Goal: Navigation & Orientation: Find specific page/section

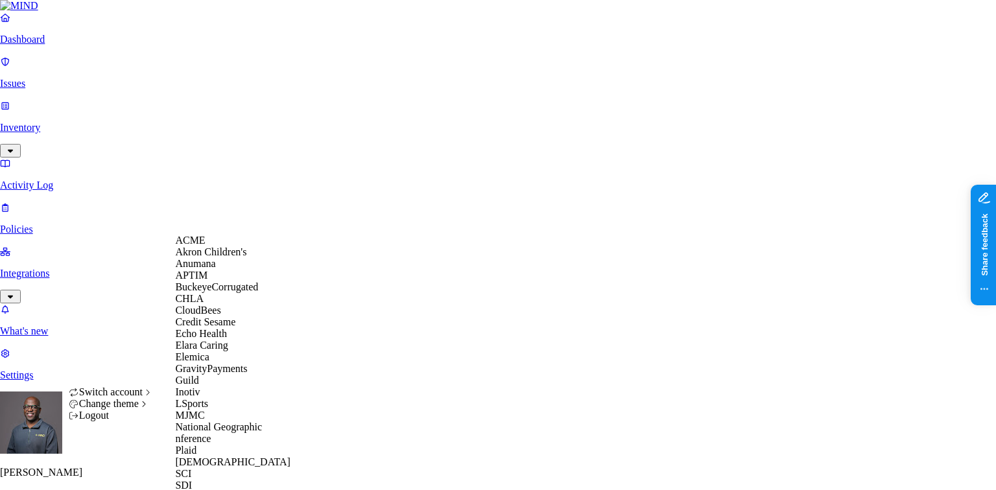
click at [213, 339] on span "Echo Health" at bounding box center [201, 333] width 52 height 11
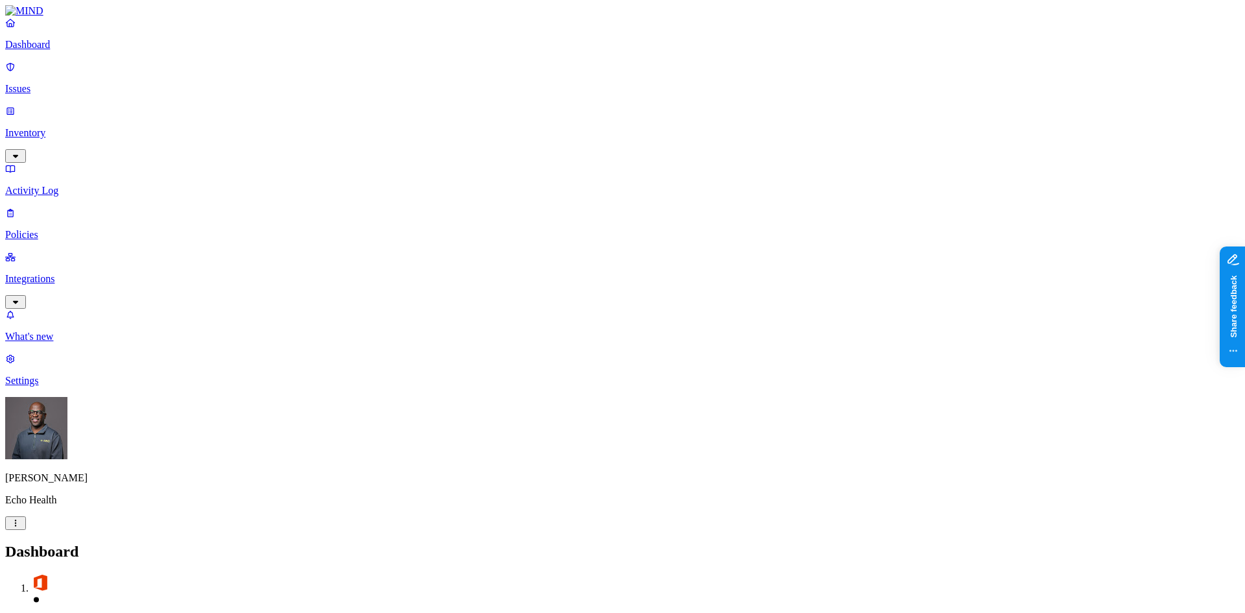
drag, startPoint x: 975, startPoint y: 0, endPoint x: 884, endPoint y: 53, distance: 105.7
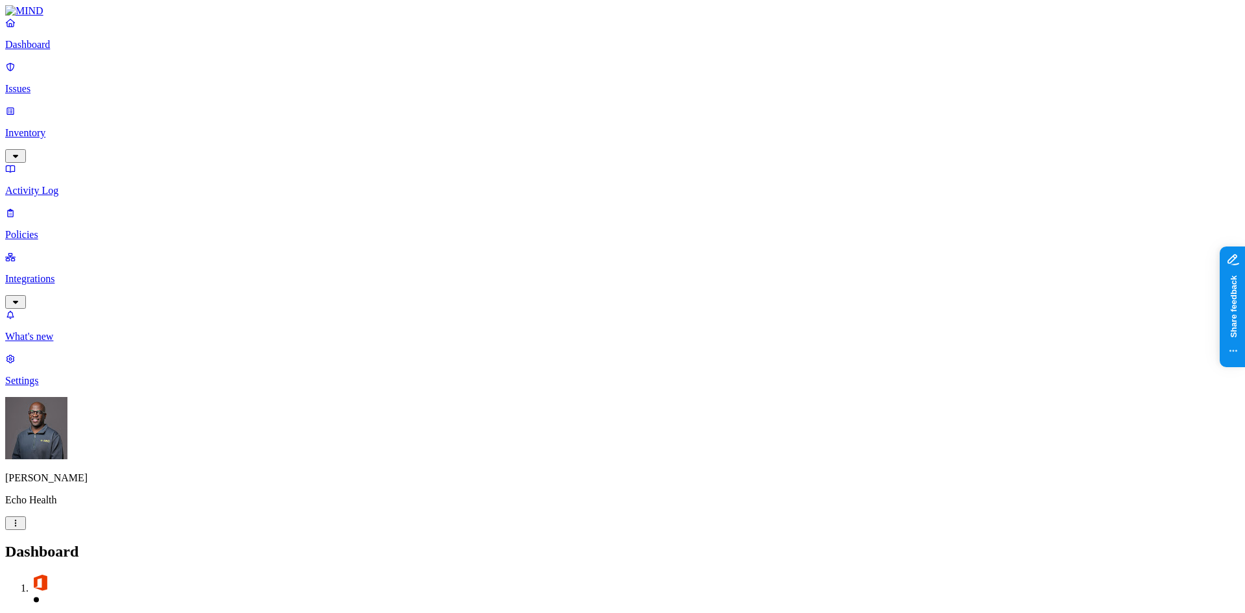
click at [65, 83] on p "Issues" at bounding box center [622, 89] width 1234 height 12
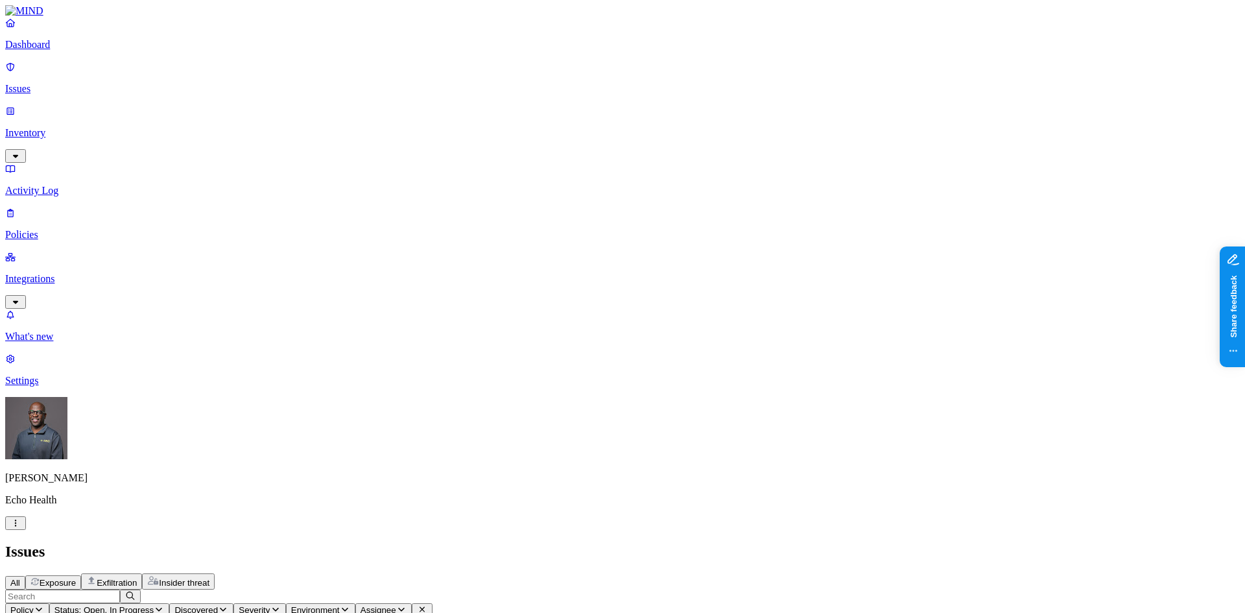
click at [60, 51] on p "Dashboard" at bounding box center [622, 45] width 1234 height 12
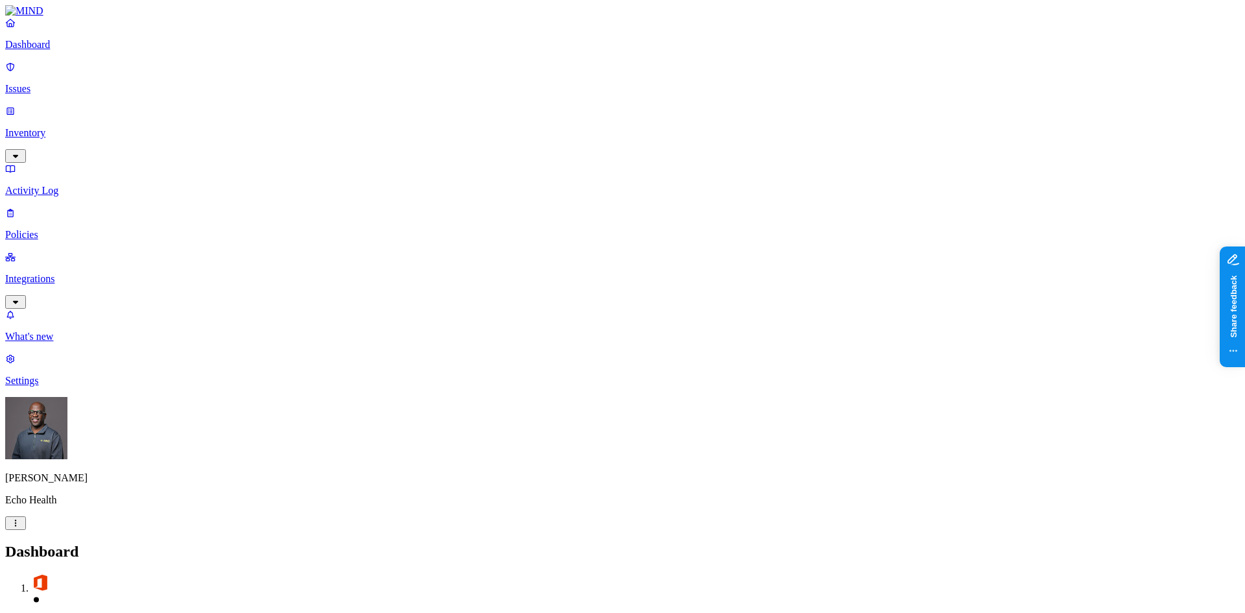
click at [73, 83] on p "Issues" at bounding box center [622, 89] width 1234 height 12
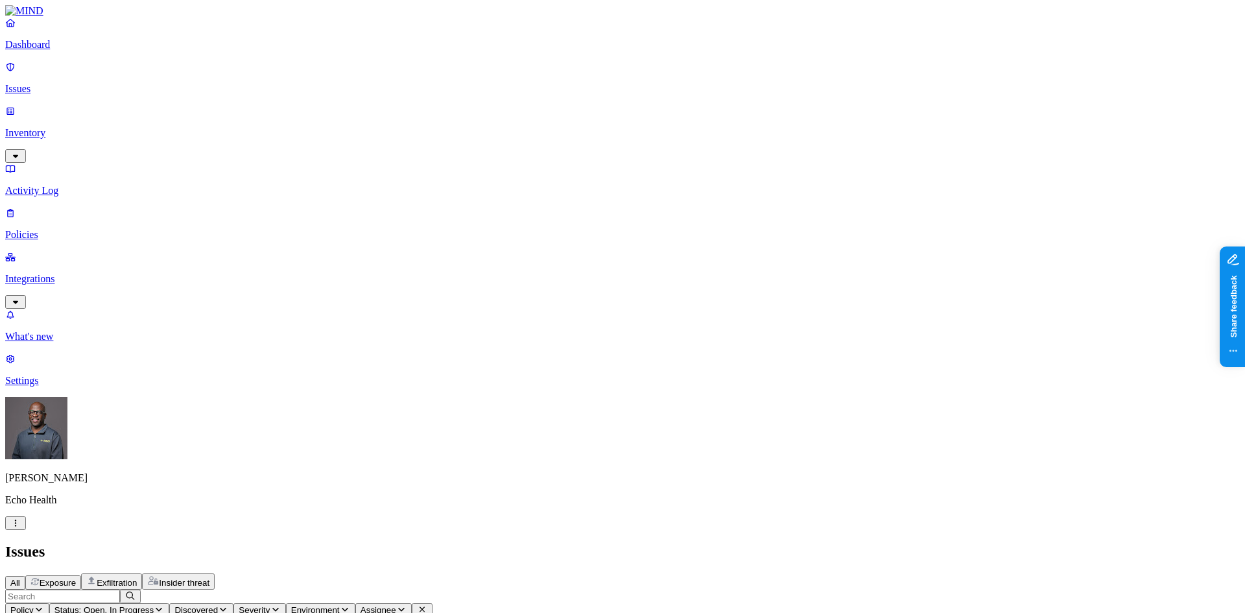
click at [137, 489] on span "Exfiltration" at bounding box center [117, 583] width 40 height 10
click at [164, 489] on icon "button" at bounding box center [159, 609] width 10 height 8
click at [368, 211] on span "Resolved" at bounding box center [356, 216] width 39 height 11
click at [524, 489] on div "Issues" at bounding box center [622, 552] width 1234 height 18
click at [209, 489] on span "Insider threat" at bounding box center [184, 583] width 51 height 10
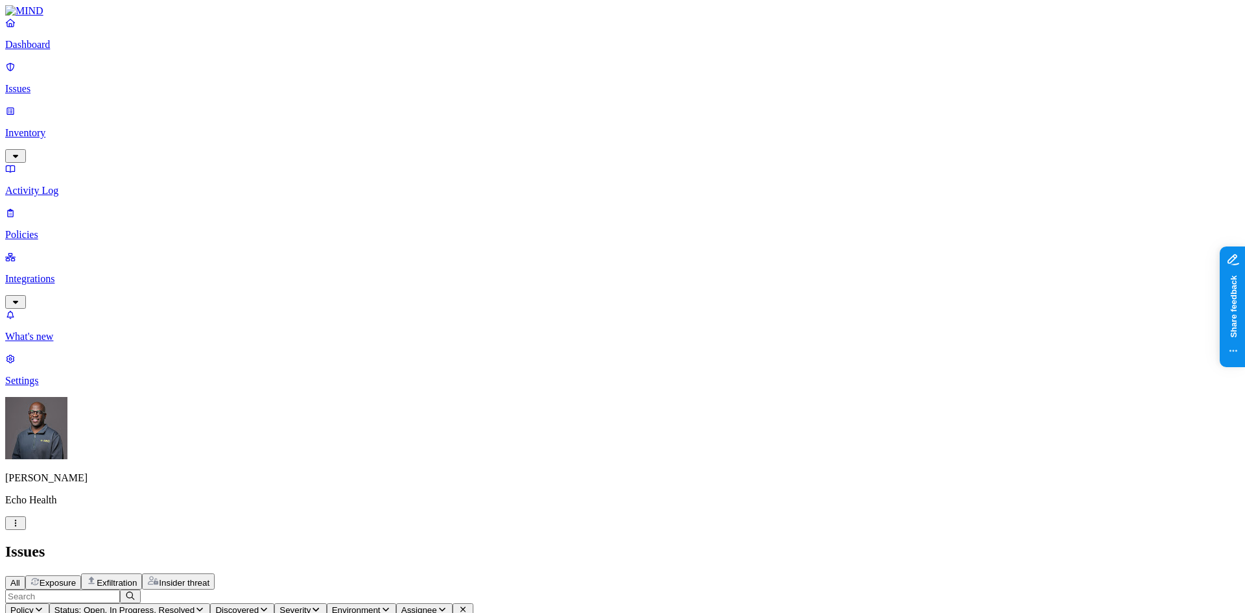
click at [54, 127] on p "Inventory" at bounding box center [622, 133] width 1234 height 12
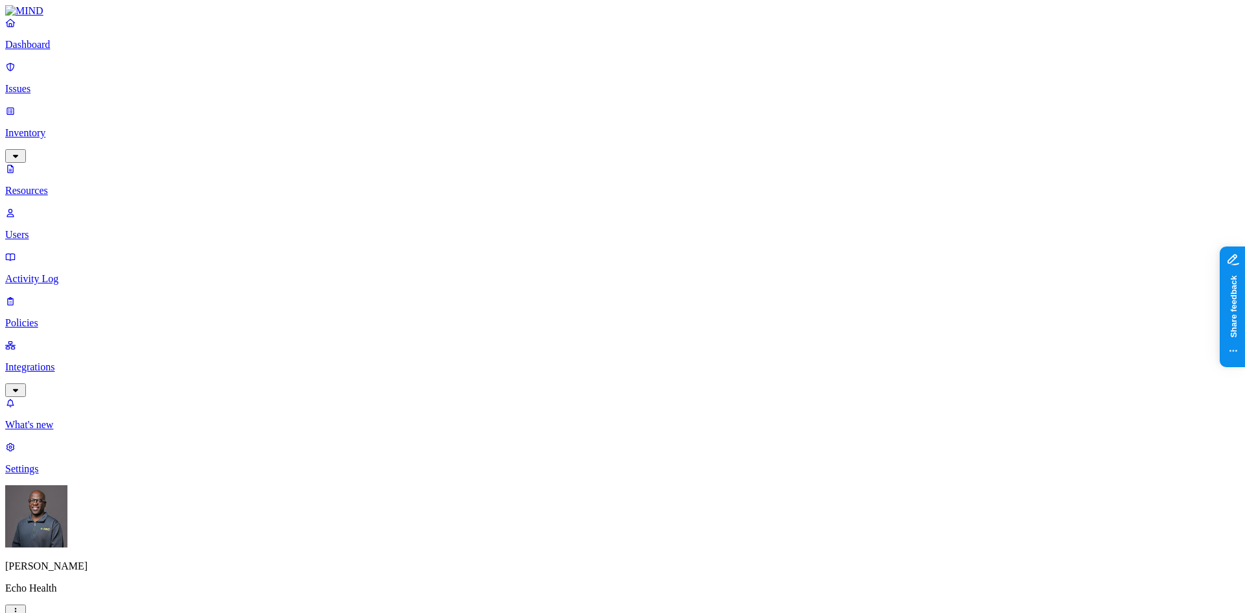
drag, startPoint x: 369, startPoint y: 71, endPoint x: 451, endPoint y: 74, distance: 81.7
drag, startPoint x: 451, startPoint y: 76, endPoint x: 533, endPoint y: 86, distance: 82.3
drag, startPoint x: 524, startPoint y: 71, endPoint x: 486, endPoint y: 80, distance: 39.2
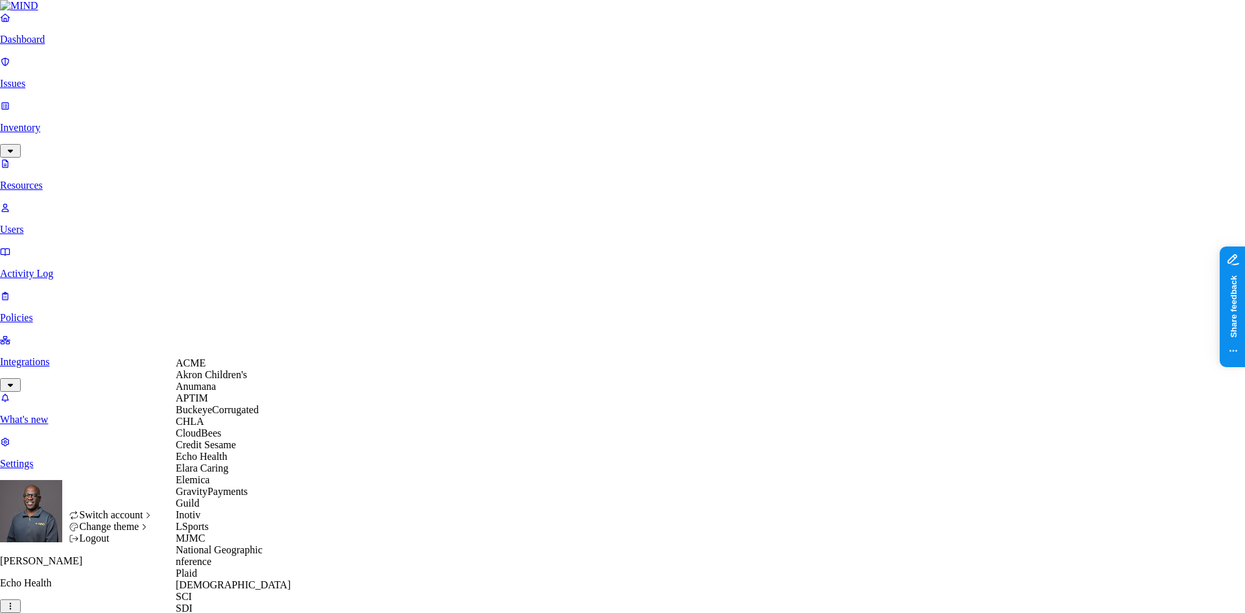
scroll to position [259, 0]
click at [229, 489] on span "National Geographic" at bounding box center [219, 549] width 87 height 11
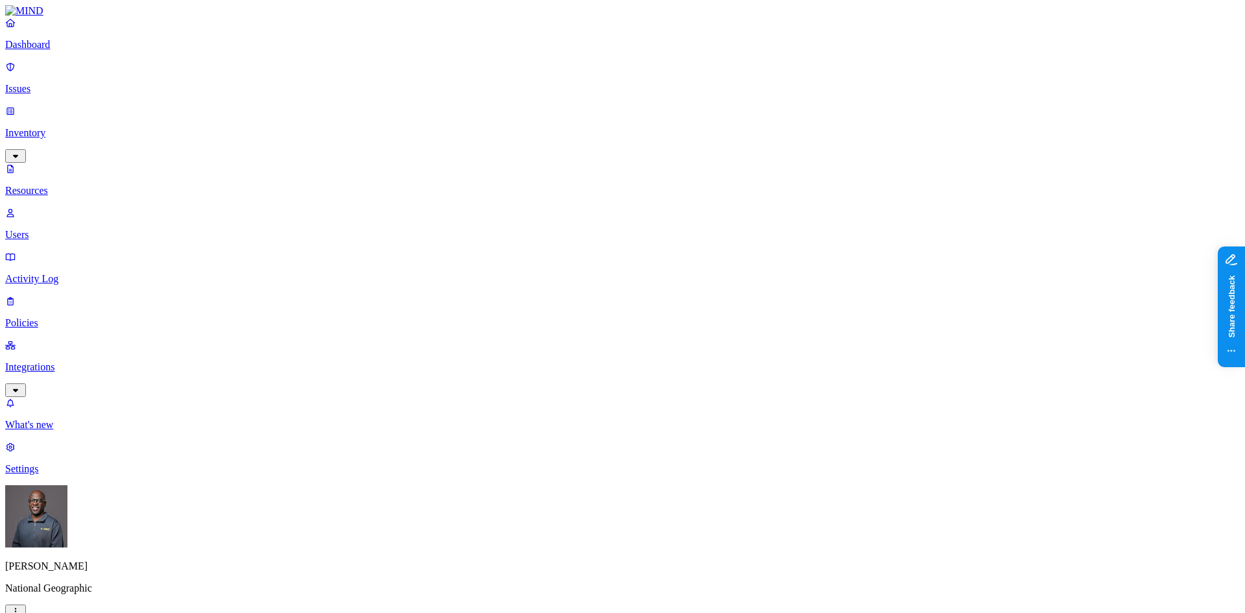
click at [58, 83] on p "Issues" at bounding box center [622, 89] width 1234 height 12
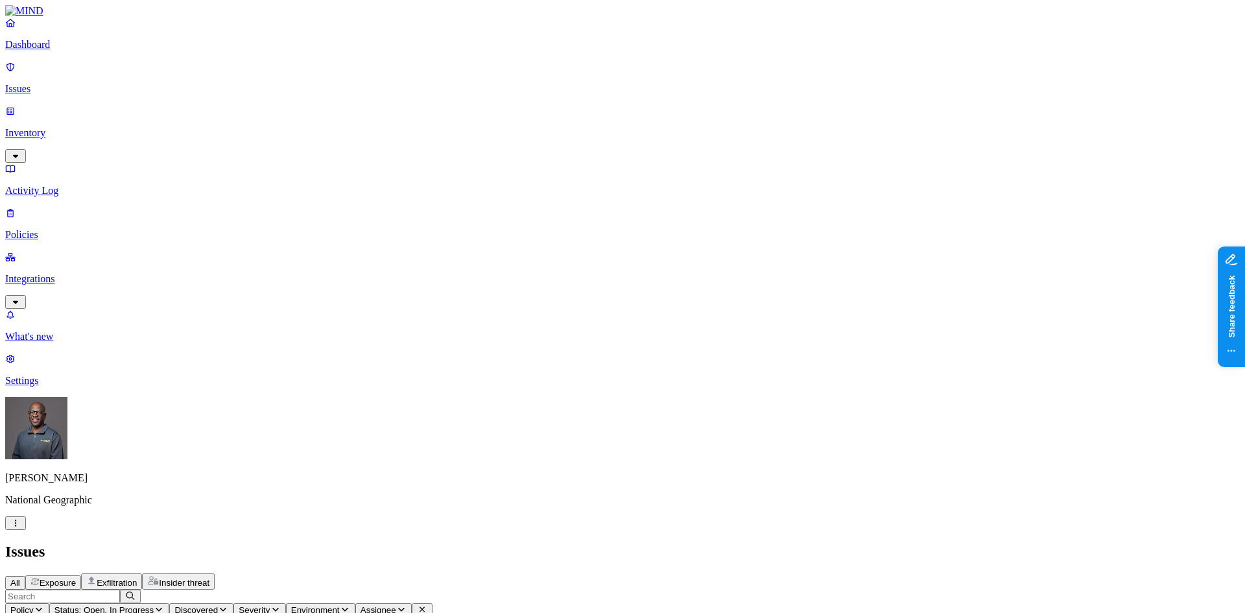
click at [74, 273] on p "Integrations" at bounding box center [622, 279] width 1234 height 12
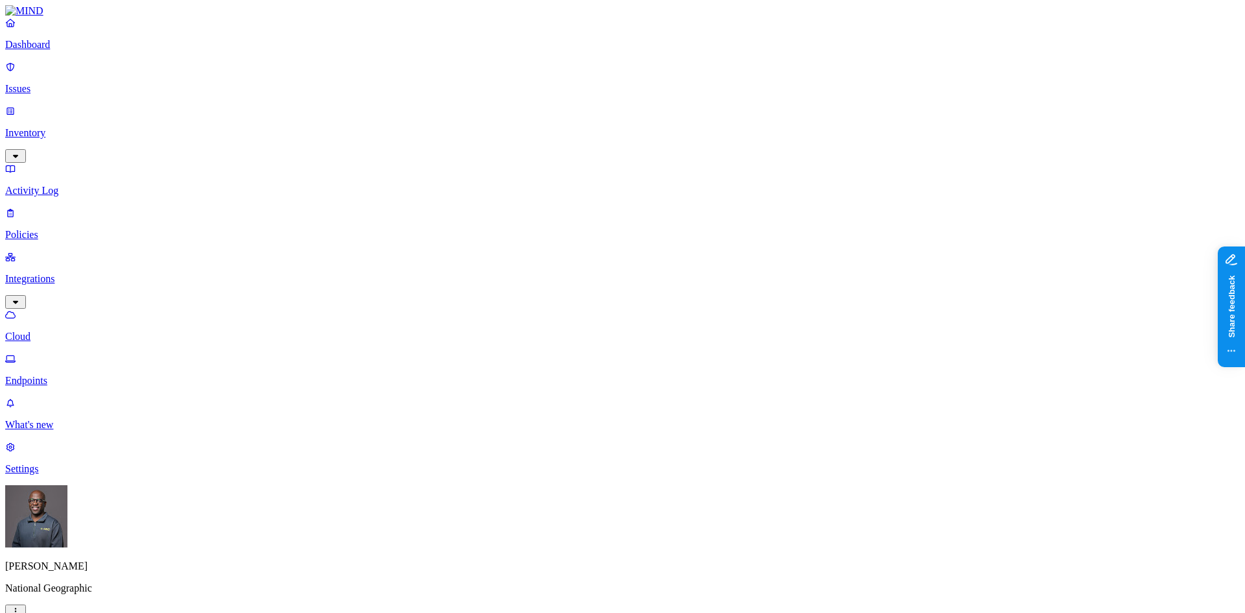
click at [73, 375] on p "Endpoints" at bounding box center [622, 381] width 1234 height 12
click at [60, 51] on p "Dashboard" at bounding box center [622, 45] width 1234 height 12
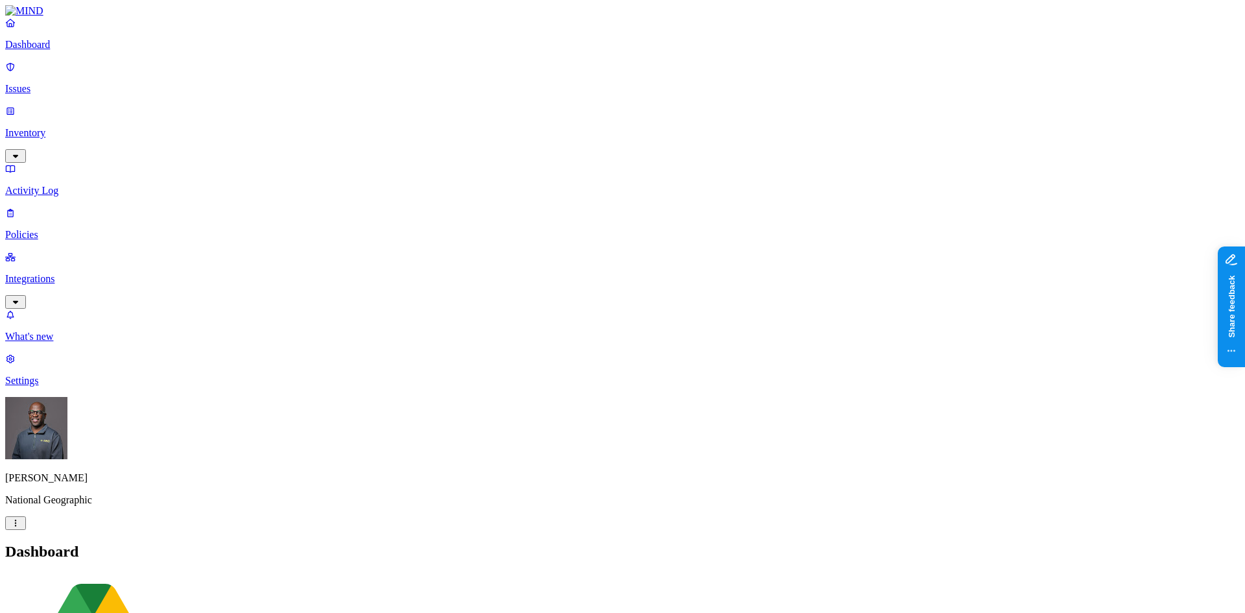
click at [47, 229] on p "Policies" at bounding box center [622, 235] width 1234 height 12
click at [44, 185] on p "Activity Log" at bounding box center [622, 191] width 1234 height 12
click at [67, 51] on p "Dashboard" at bounding box center [622, 45] width 1234 height 12
click at [43, 127] on p "Inventory" at bounding box center [622, 133] width 1234 height 12
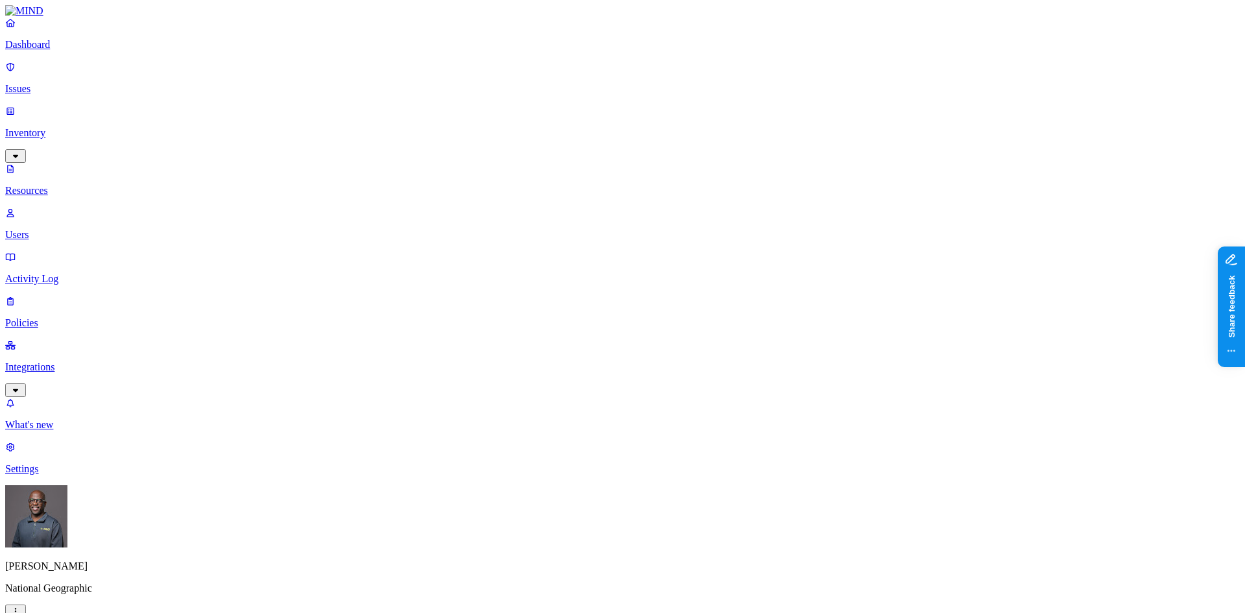
click at [53, 83] on p "Issues" at bounding box center [622, 89] width 1234 height 12
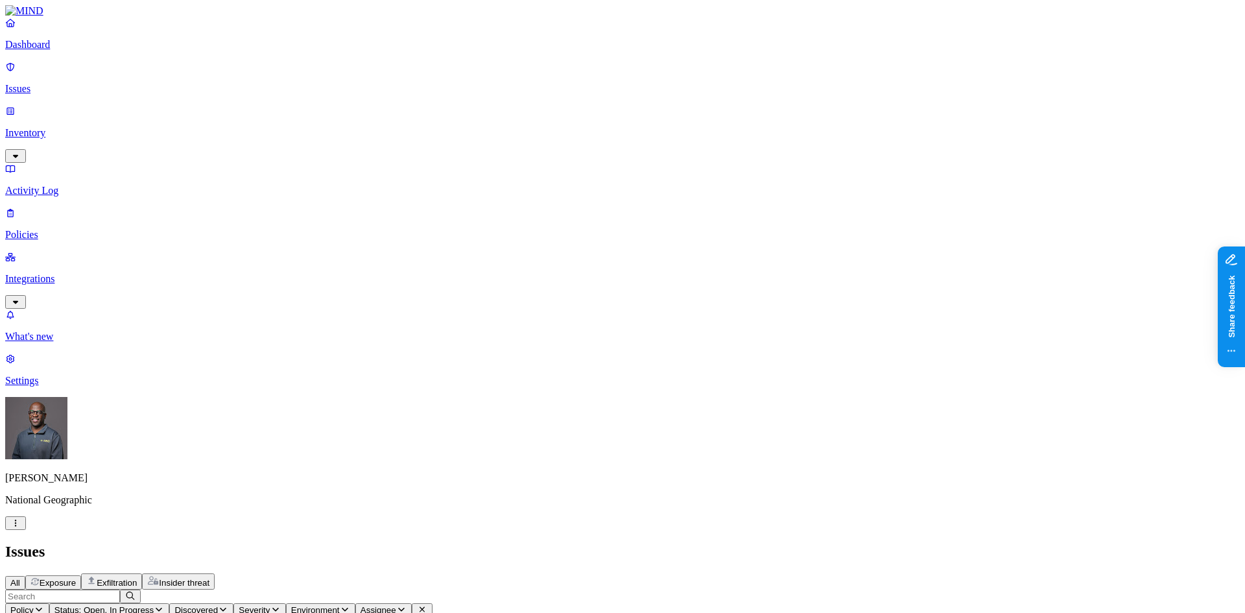
scroll to position [259, 0]
drag, startPoint x: 448, startPoint y: 106, endPoint x: 347, endPoint y: 110, distance: 100.6
drag, startPoint x: 479, startPoint y: 107, endPoint x: 454, endPoint y: 108, distance: 25.3
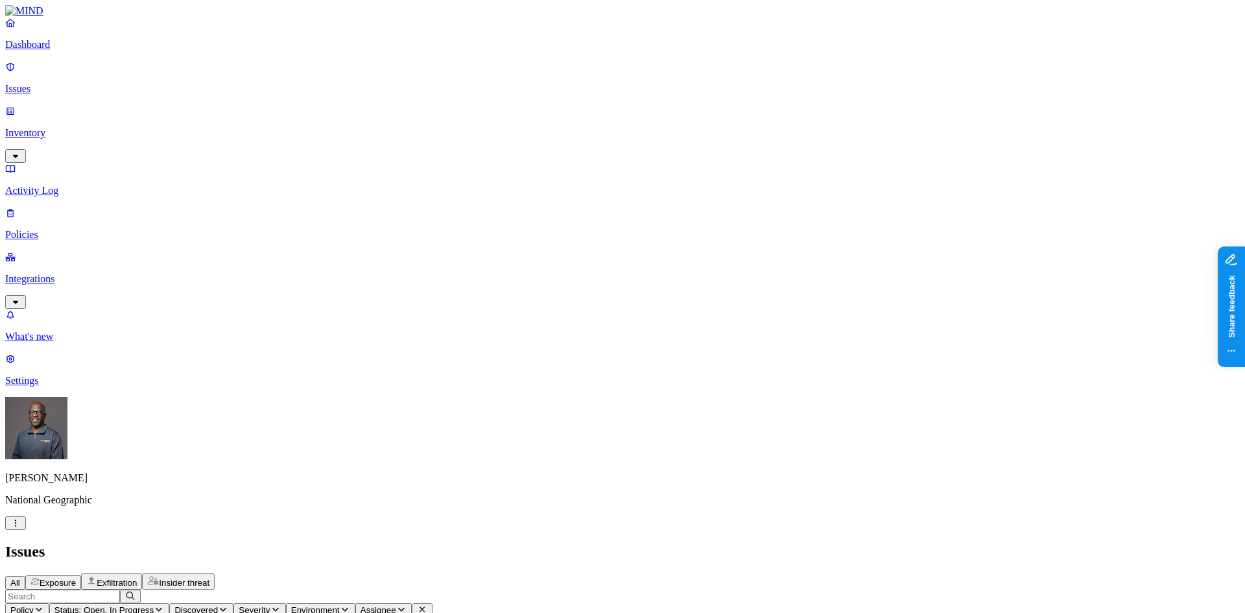
drag, startPoint x: 641, startPoint y: 108, endPoint x: 694, endPoint y: 110, distance: 53.2
drag, startPoint x: 694, startPoint y: 110, endPoint x: 691, endPoint y: 117, distance: 7.2
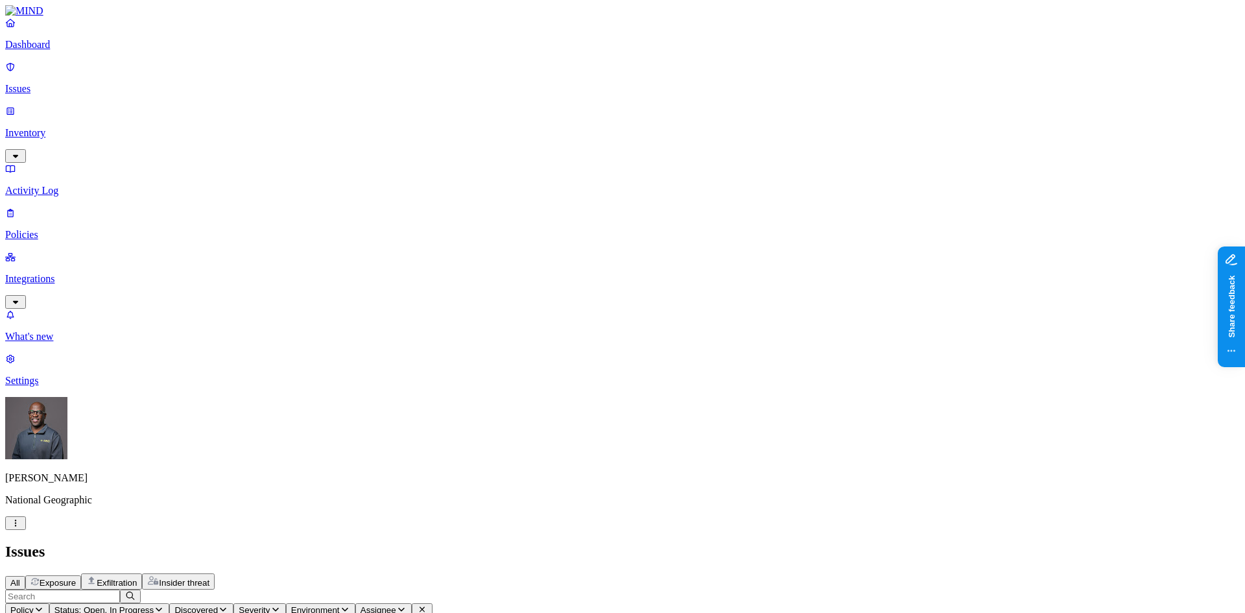
click at [57, 386] on p "Settings" at bounding box center [622, 381] width 1234 height 12
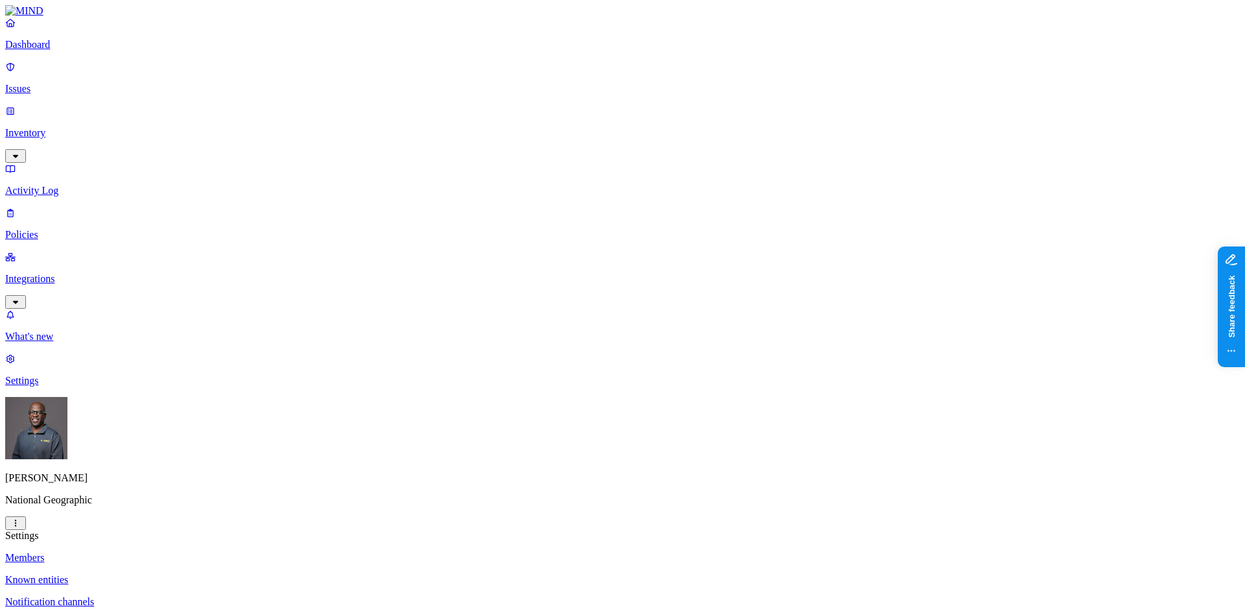
click at [187, 612] on p "Web domains" at bounding box center [622, 624] width 1234 height 12
click at [193, 612] on p "Web domains" at bounding box center [622, 624] width 1234 height 12
click at [124, 592] on html "Dashboard Issues Inventory Activity Log Policies Integrations What's new 1 Sett…" at bounding box center [622, 594] width 1245 height 1189
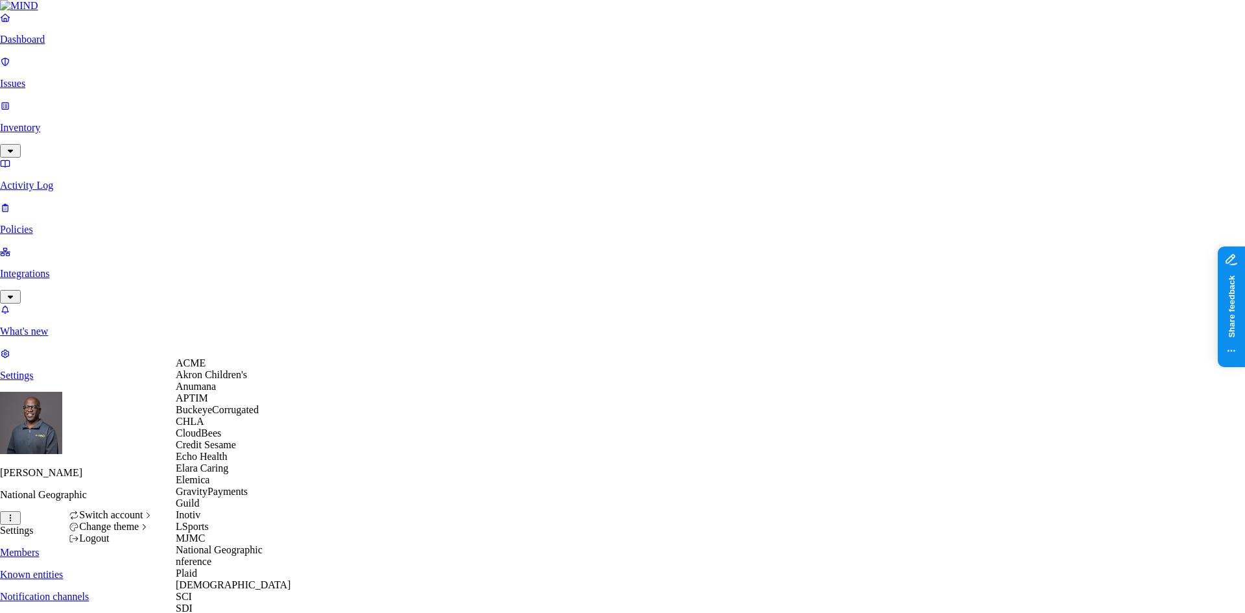
scroll to position [85, 0]
click at [209, 462] on span "Echo Health" at bounding box center [202, 456] width 52 height 11
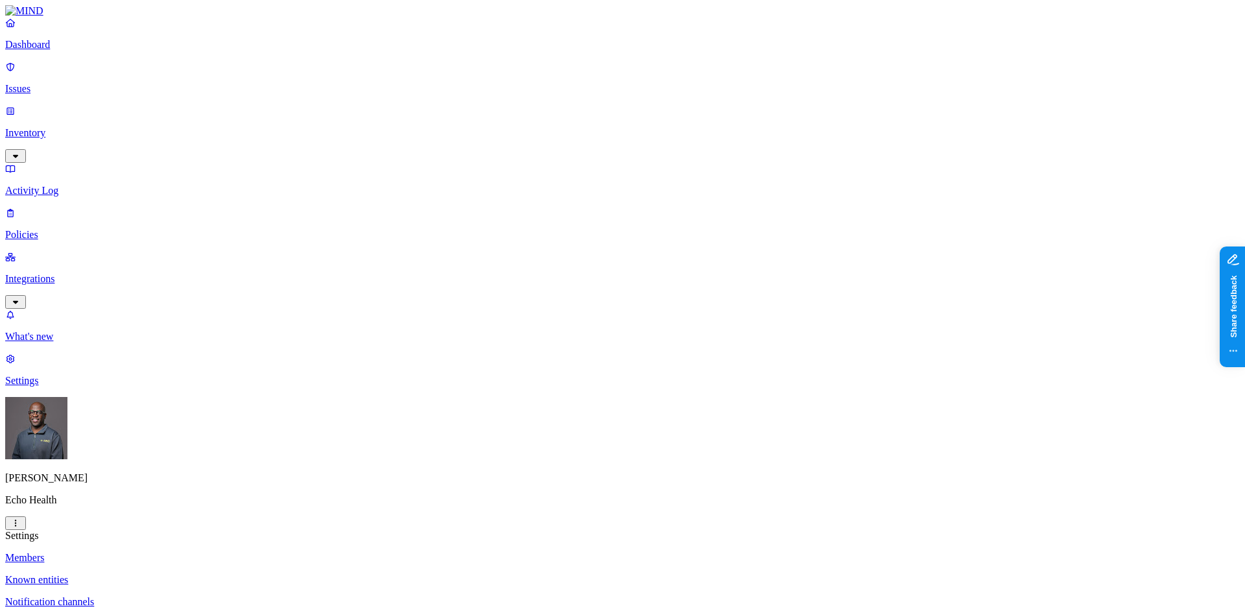
click at [56, 51] on p "Dashboard" at bounding box center [622, 45] width 1234 height 12
click at [58, 273] on p "Integrations" at bounding box center [622, 279] width 1234 height 12
